Goal: Task Accomplishment & Management: Use online tool/utility

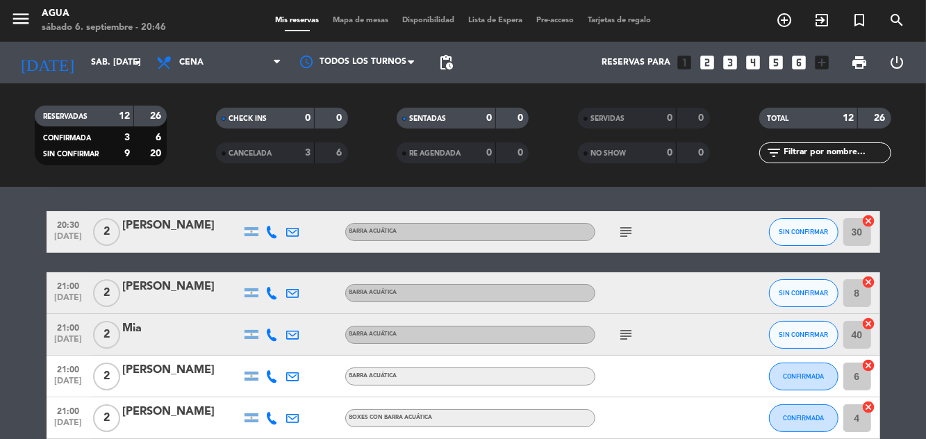
scroll to position [49, 0]
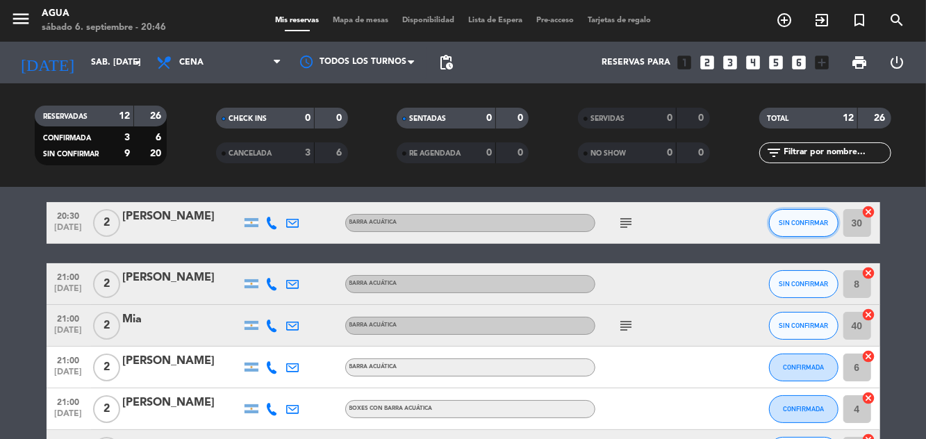
click at [791, 214] on button "SIN CONFIRMAR" at bounding box center [803, 223] width 69 height 28
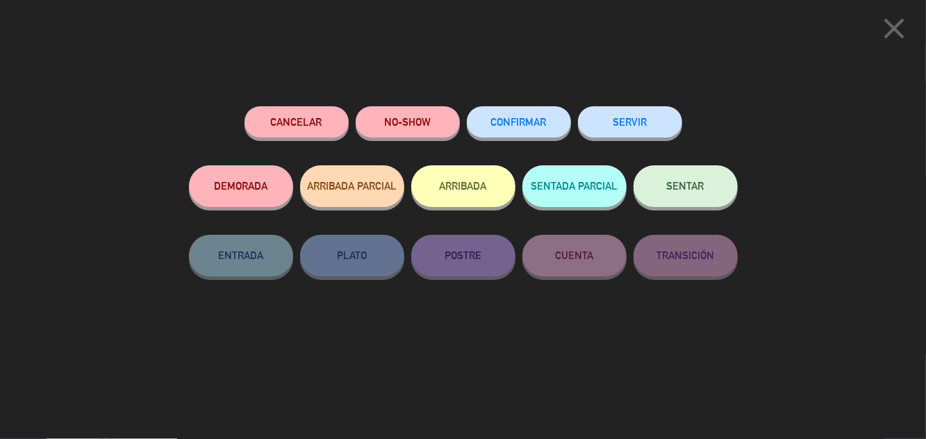
click at [666, 178] on button "SENTAR" at bounding box center [686, 186] width 104 height 42
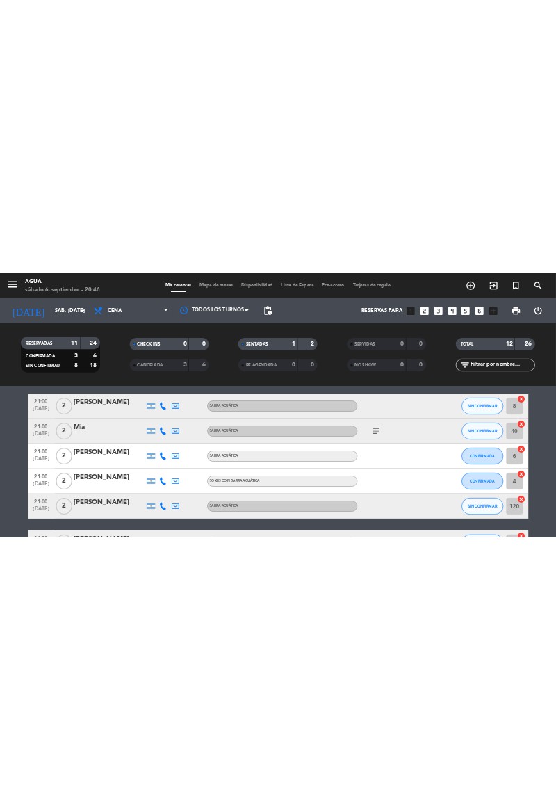
scroll to position [111, 0]
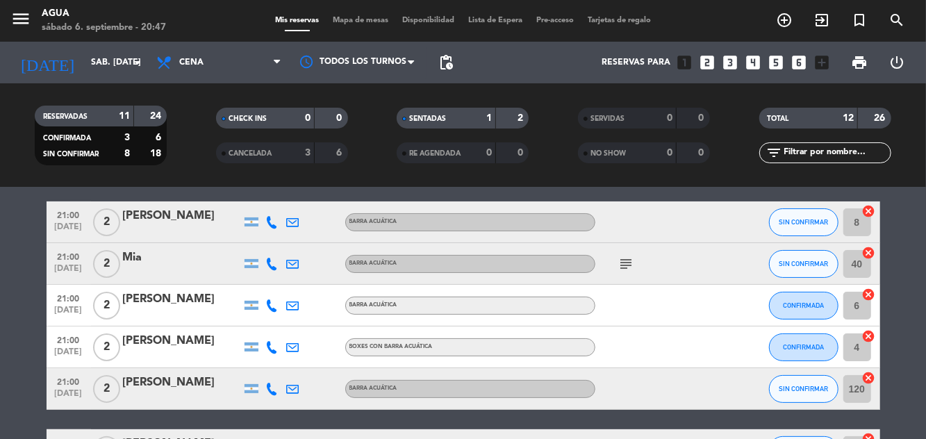
click at [926, 57] on div "[DATE] sáb. [DATE] arrow_drop_down Todos los servicios Cena Cena Todos los serv…" at bounding box center [463, 63] width 926 height 42
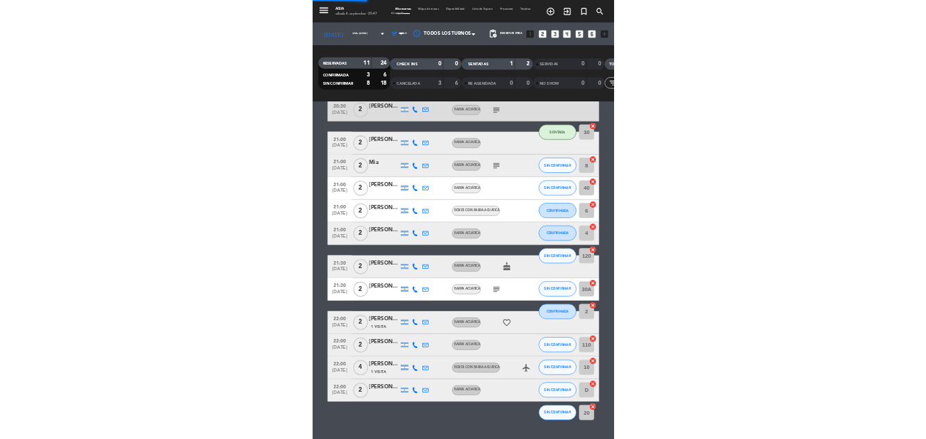
scroll to position [3, 0]
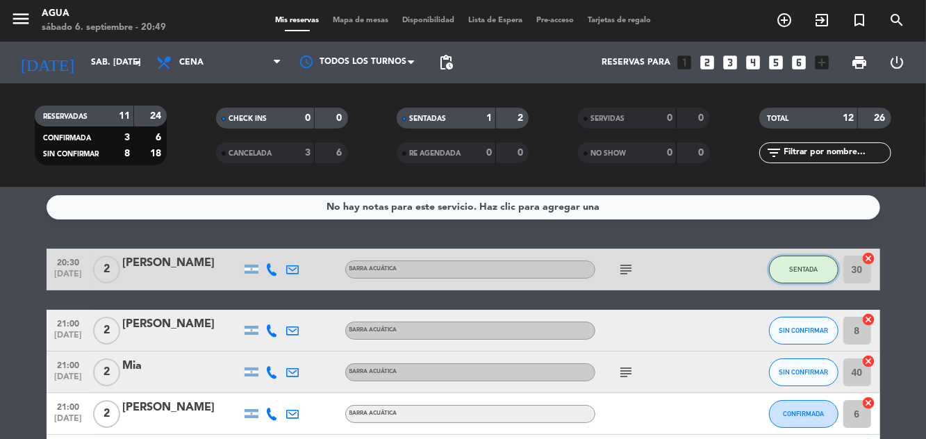
click at [824, 263] on button "SENTADA" at bounding box center [803, 270] width 69 height 28
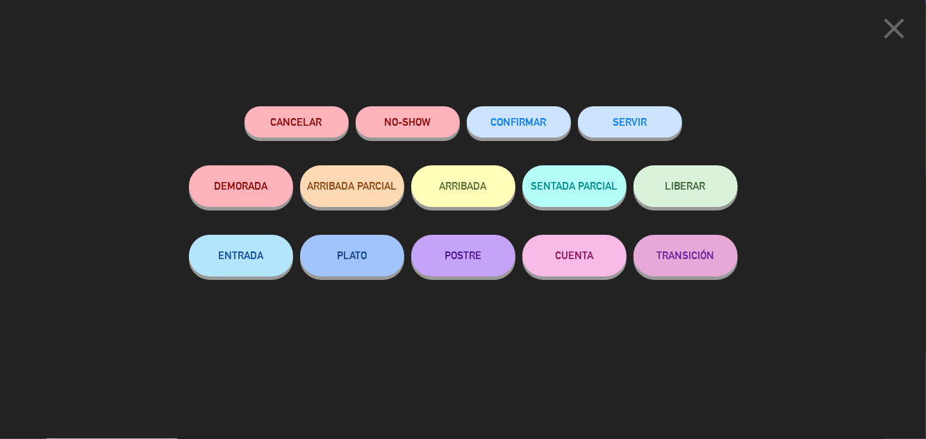
click at [896, 47] on span "close" at bounding box center [894, 42] width 35 height 11
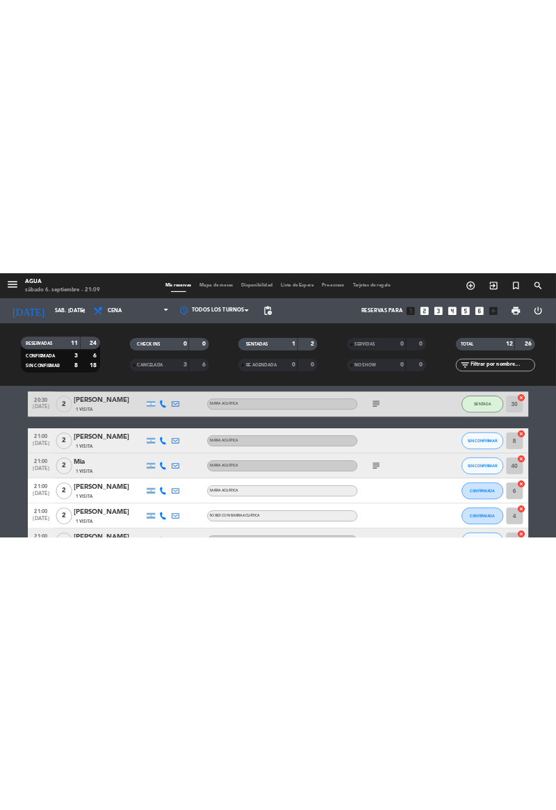
scroll to position [59, 0]
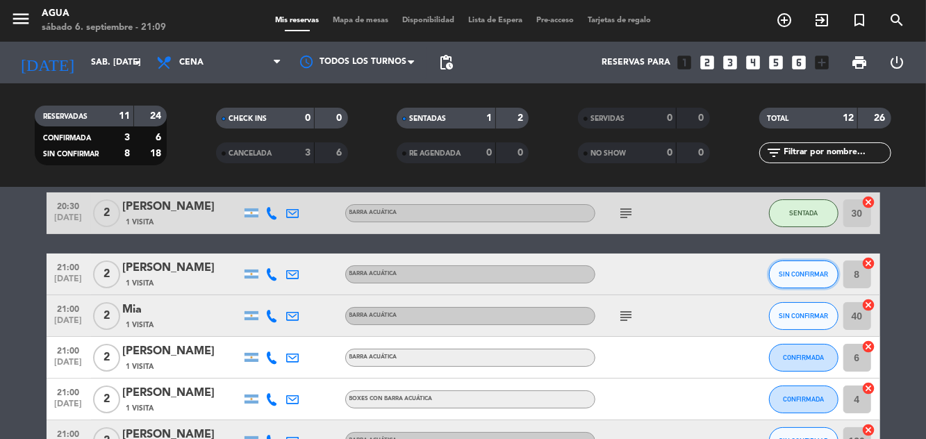
click at [793, 276] on span "SIN CONFIRMAR" at bounding box center [803, 274] width 49 height 8
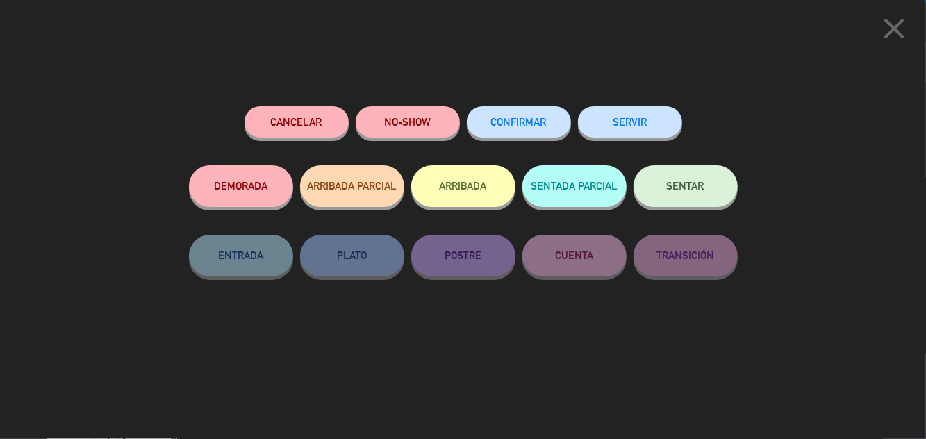
click at [693, 192] on span "SENTAR" at bounding box center [686, 186] width 38 height 12
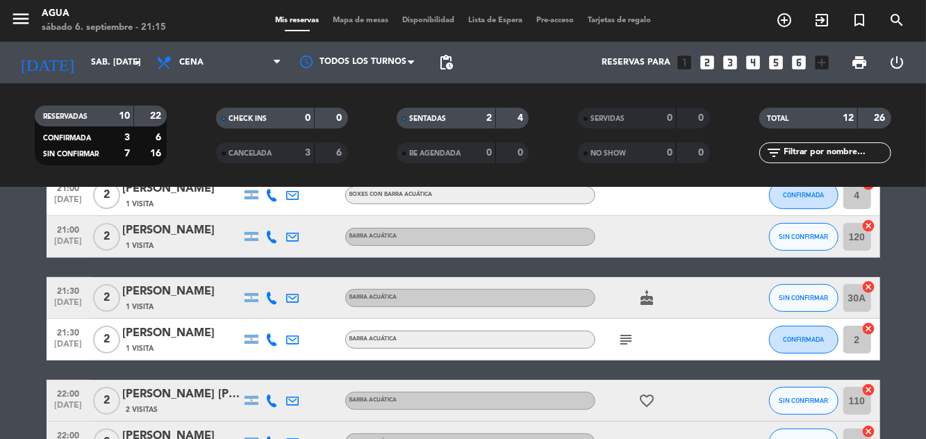
scroll to position [268, 0]
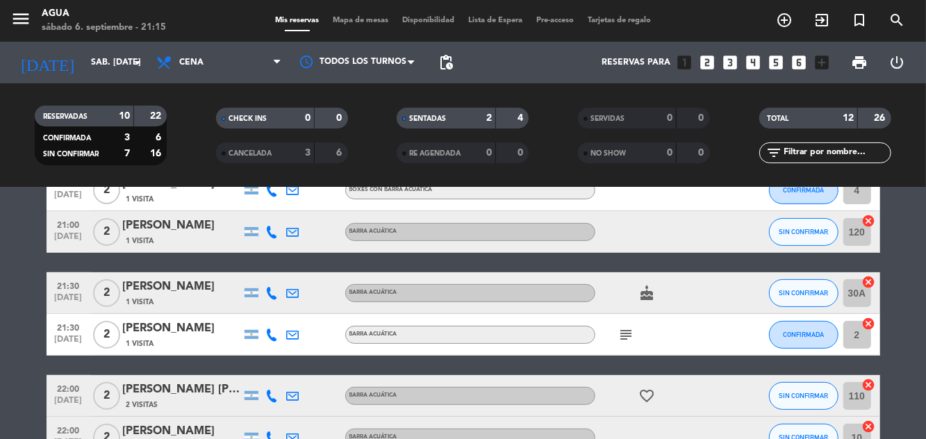
click at [926, 284] on bookings-row "20:30 [DATE] 2 [PERSON_NAME] 1 Visita BARRA ACUÁTICA subject SENTADA 30 cancel …" at bounding box center [463, 262] width 926 height 559
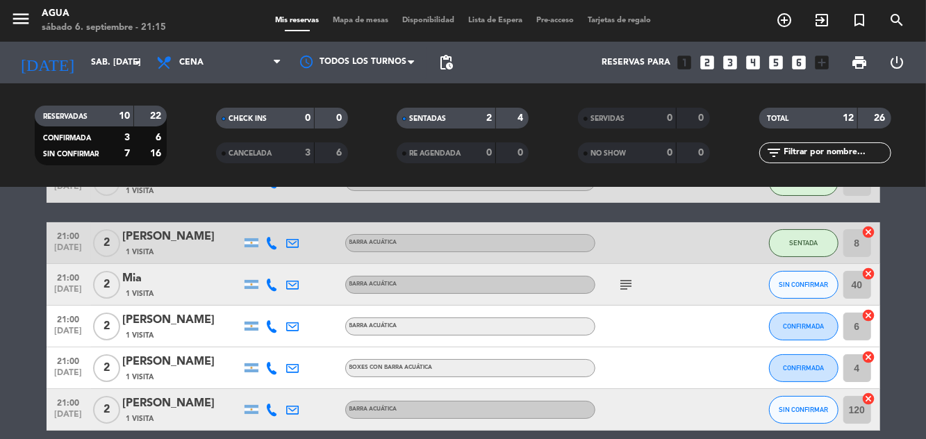
scroll to position [89, 0]
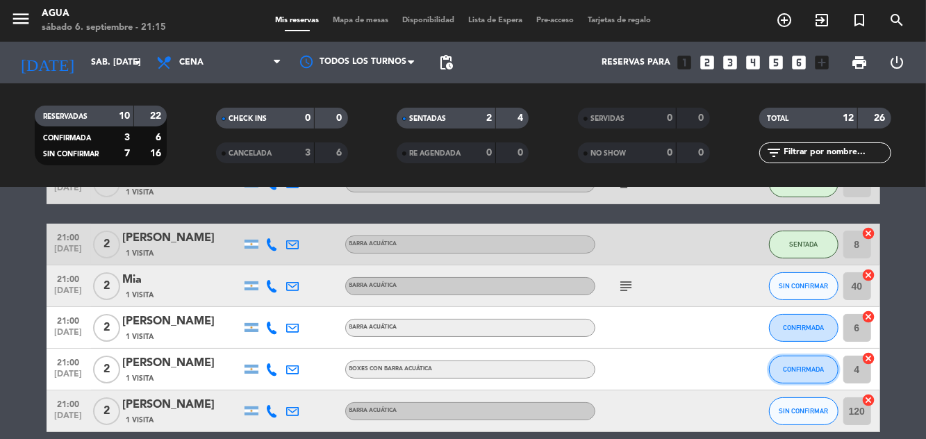
click at [794, 367] on span "CONFIRMADA" at bounding box center [803, 370] width 41 height 8
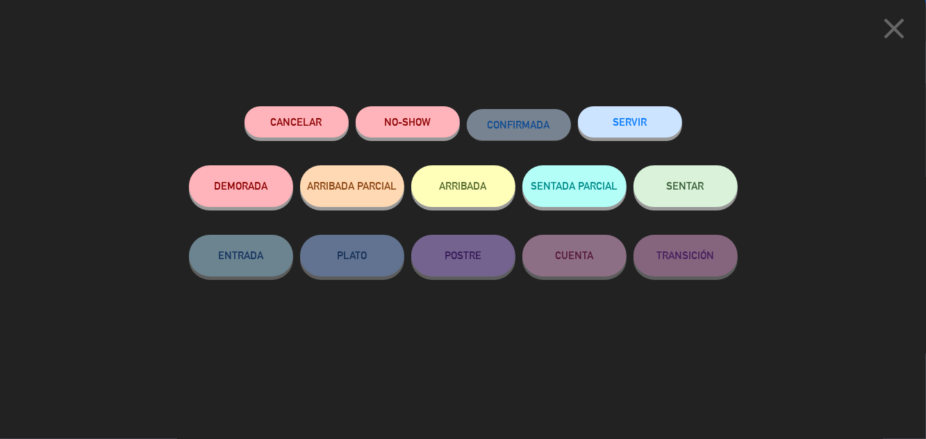
click at [689, 183] on span "SENTAR" at bounding box center [686, 186] width 38 height 12
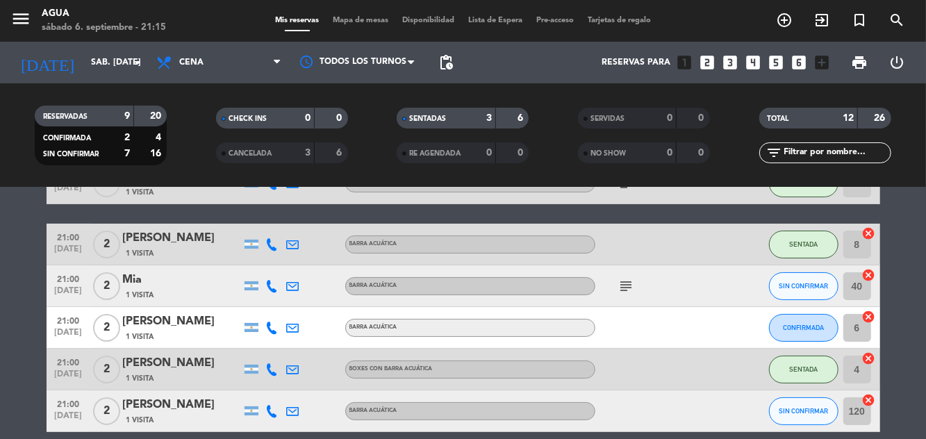
click at [926, 60] on div "[DATE] sáb. [DATE] arrow_drop_down Todos los servicios Cena Cena Todos los serv…" at bounding box center [463, 63] width 926 height 42
click at [782, 331] on button "CONFIRMADA" at bounding box center [803, 328] width 69 height 28
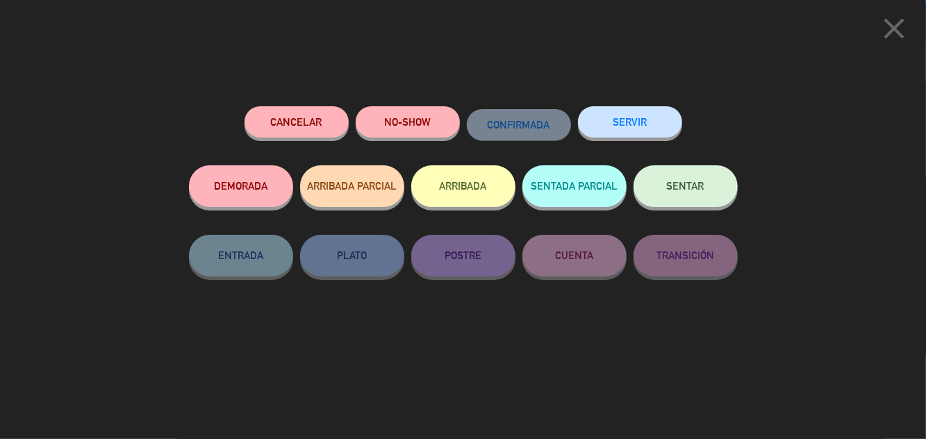
click at [687, 186] on span "SENTAR" at bounding box center [686, 186] width 38 height 12
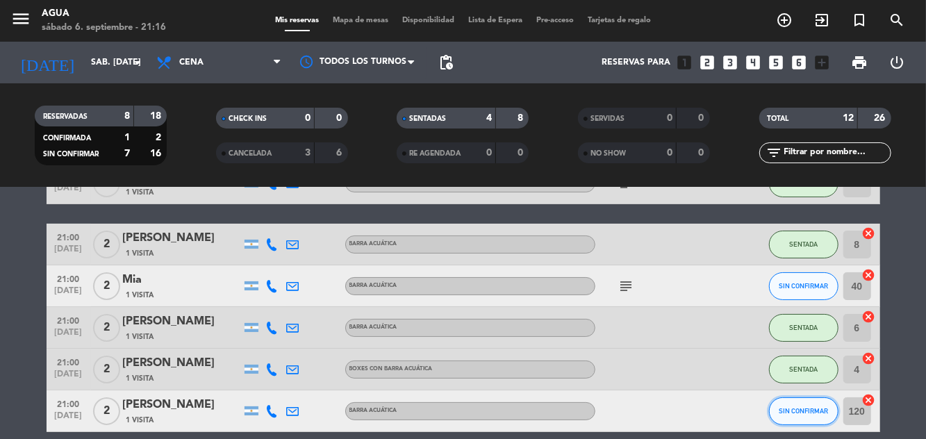
click at [801, 413] on span "SIN CONFIRMAR" at bounding box center [803, 411] width 49 height 8
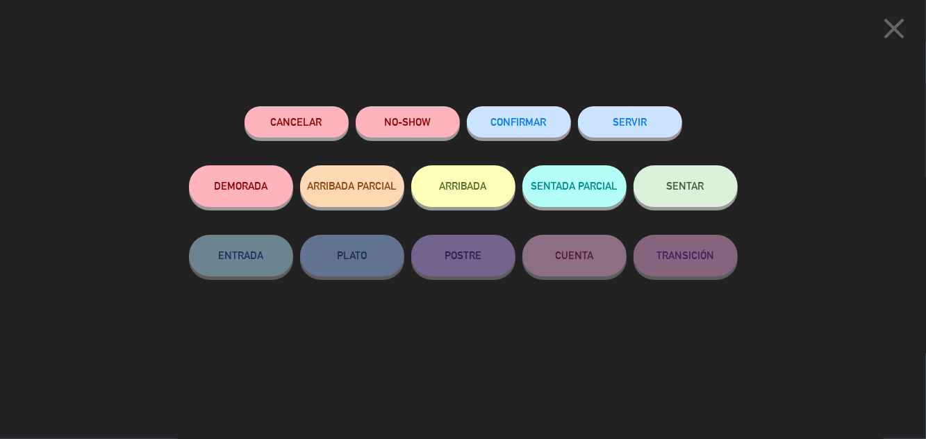
click at [689, 192] on span "SENTAR" at bounding box center [686, 186] width 38 height 12
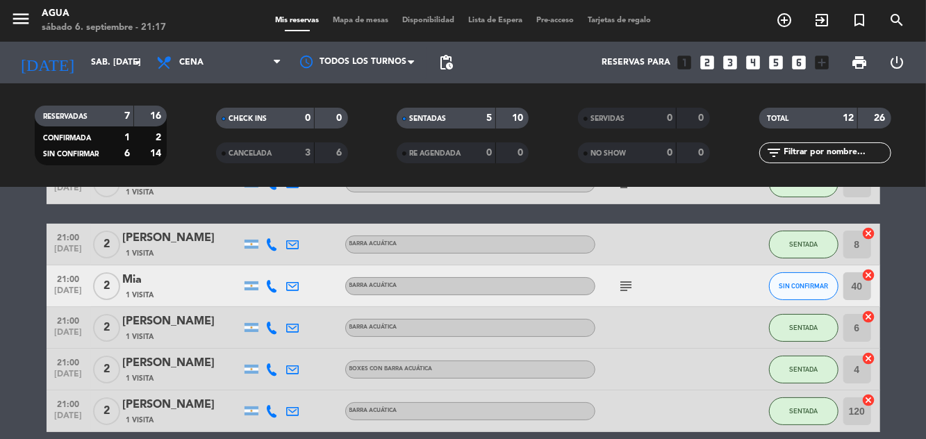
click at [621, 291] on icon "subject" at bounding box center [627, 286] width 17 height 17
click at [630, 281] on icon "subject" at bounding box center [627, 286] width 17 height 17
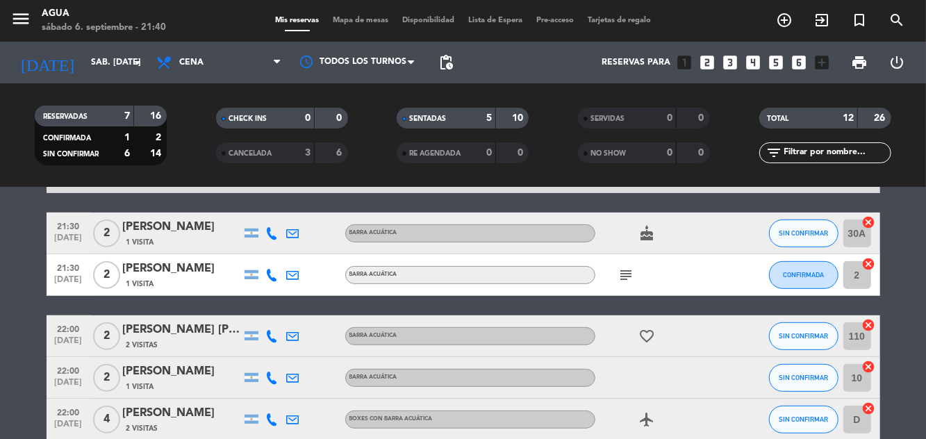
scroll to position [328, 0]
click at [635, 277] on icon "subject" at bounding box center [627, 275] width 17 height 17
click at [796, 272] on span "CONFIRMADA" at bounding box center [803, 275] width 41 height 8
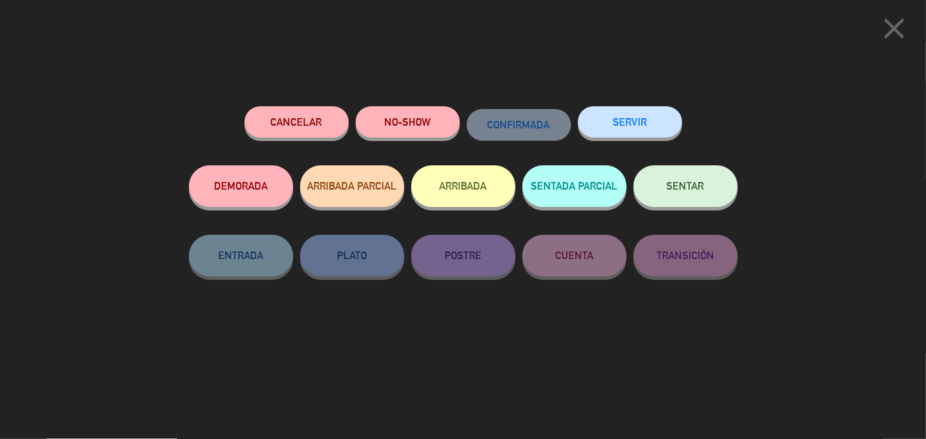
click at [684, 184] on span "SENTAR" at bounding box center [686, 186] width 38 height 12
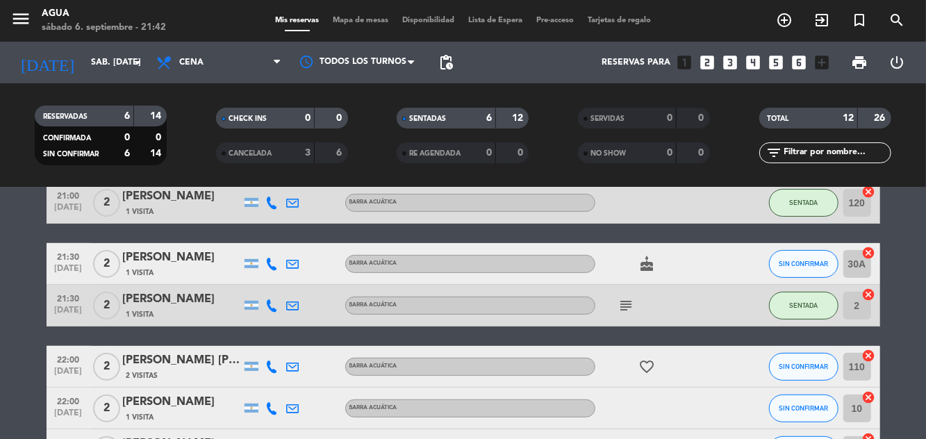
scroll to position [297, 0]
click at [802, 257] on button "SIN CONFIRMAR" at bounding box center [803, 264] width 69 height 28
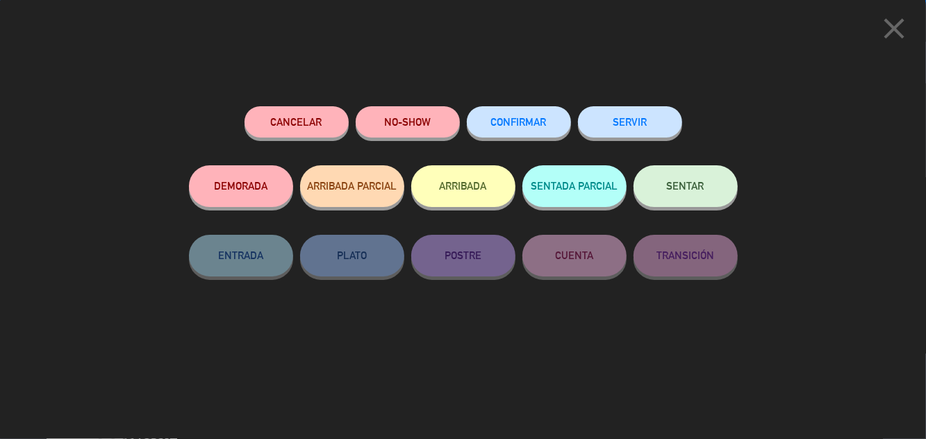
click at [694, 205] on button "SENTAR" at bounding box center [686, 186] width 104 height 42
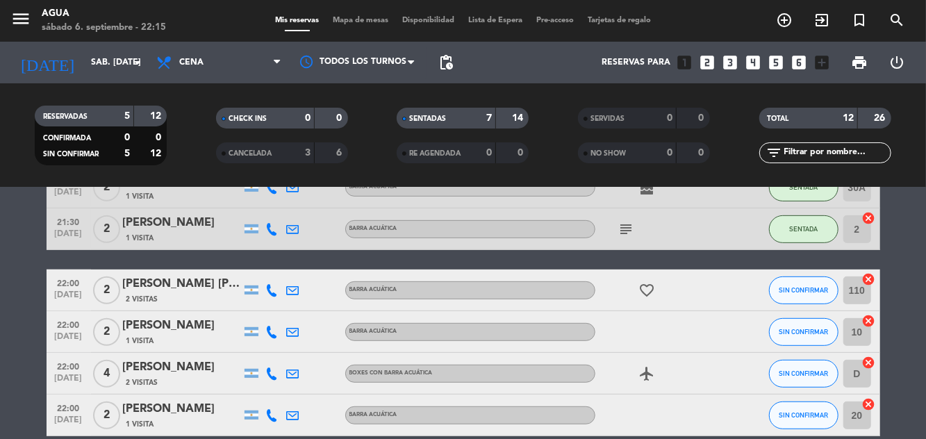
scroll to position [67, 0]
click at [801, 402] on button "SIN CONFIRMAR" at bounding box center [803, 416] width 69 height 28
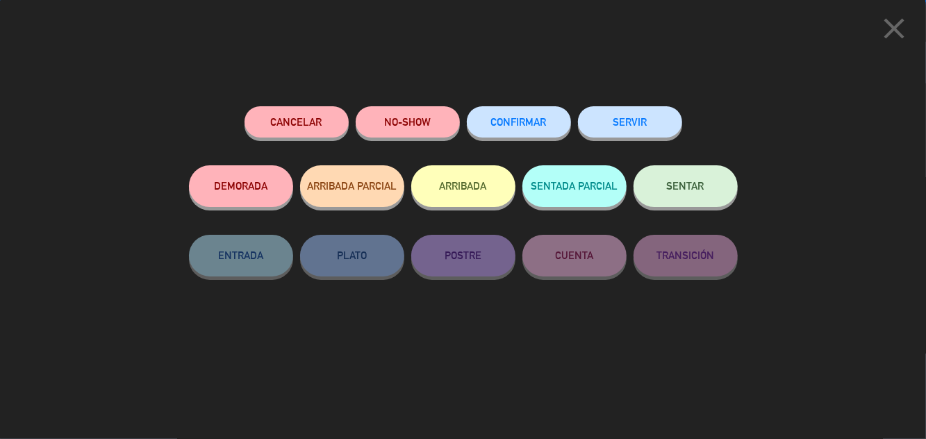
click at [691, 175] on button "SENTAR" at bounding box center [686, 186] width 104 height 42
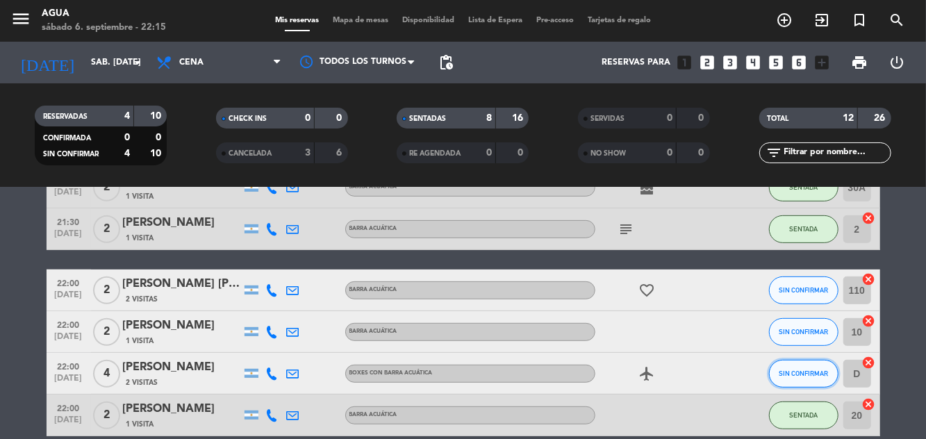
click at [794, 370] on span "SIN CONFIRMAR" at bounding box center [803, 374] width 49 height 8
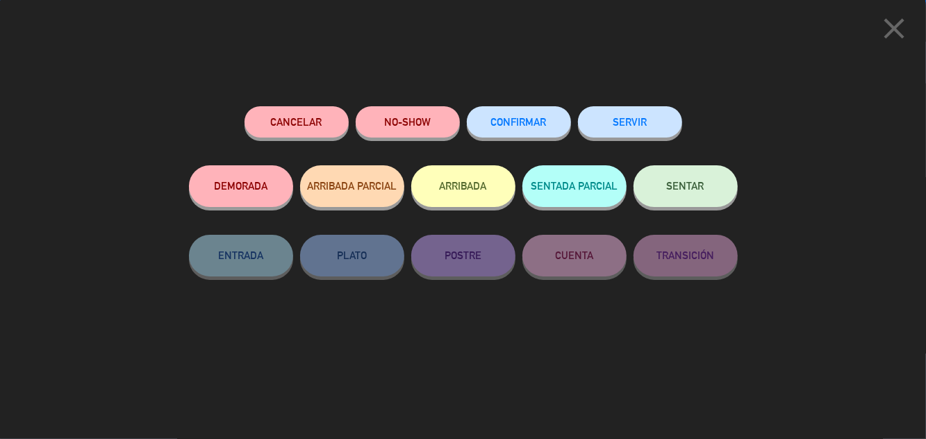
click at [684, 189] on span "SENTAR" at bounding box center [686, 186] width 38 height 12
